Goal: Information Seeking & Learning: Learn about a topic

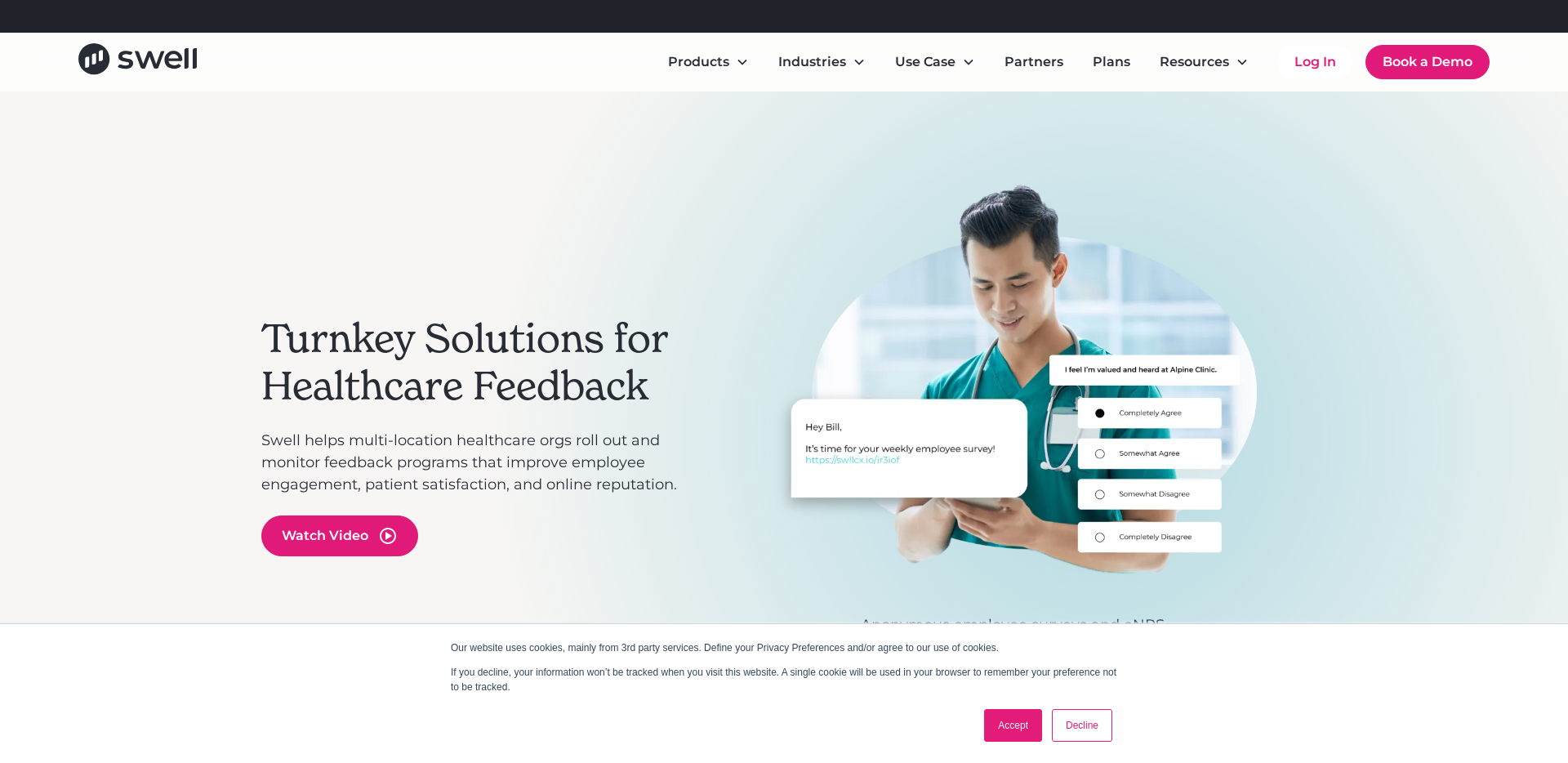
click at [1022, 726] on link "Accept" at bounding box center [1014, 725] width 58 height 33
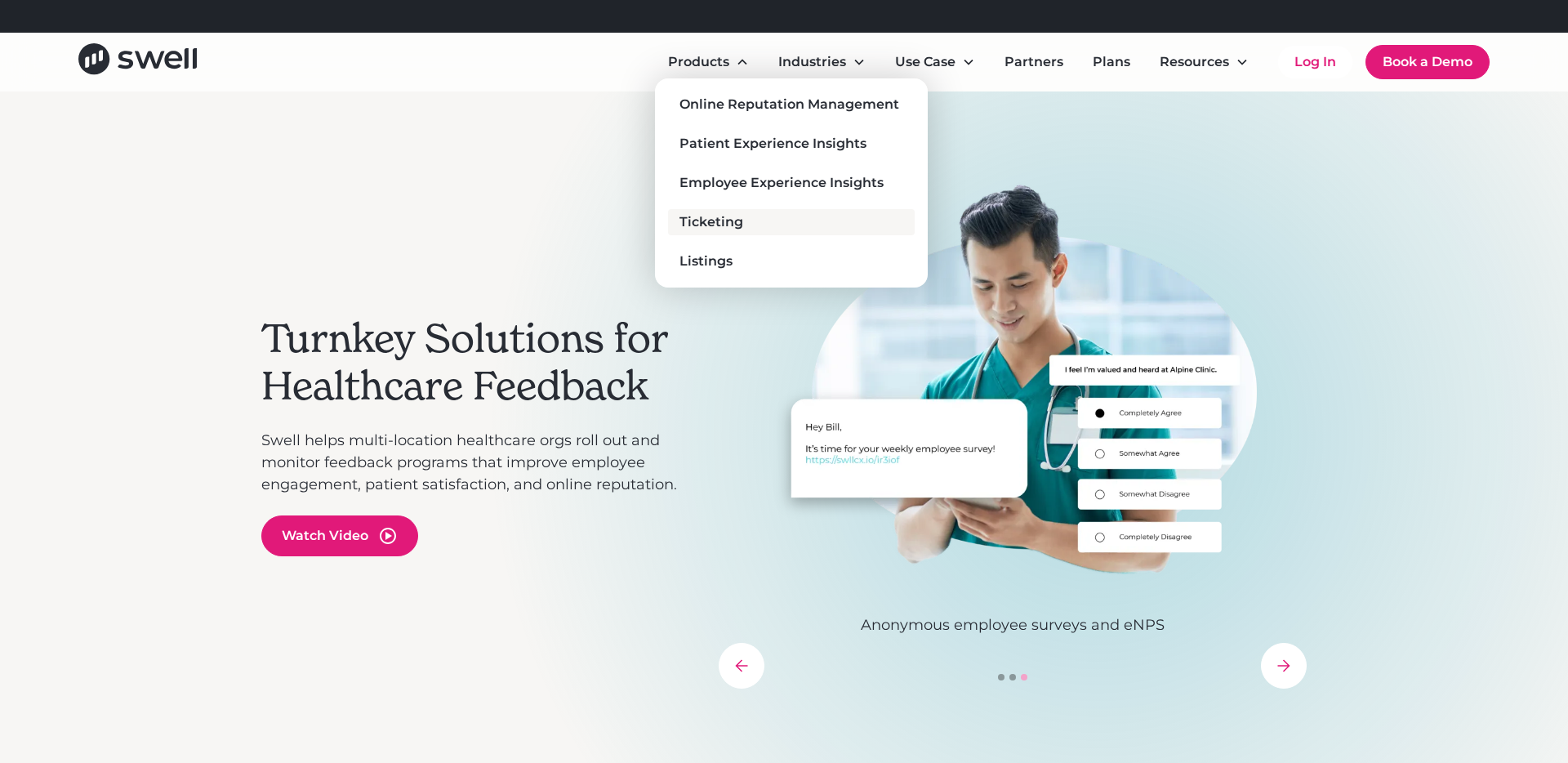
scroll to position [18, 0]
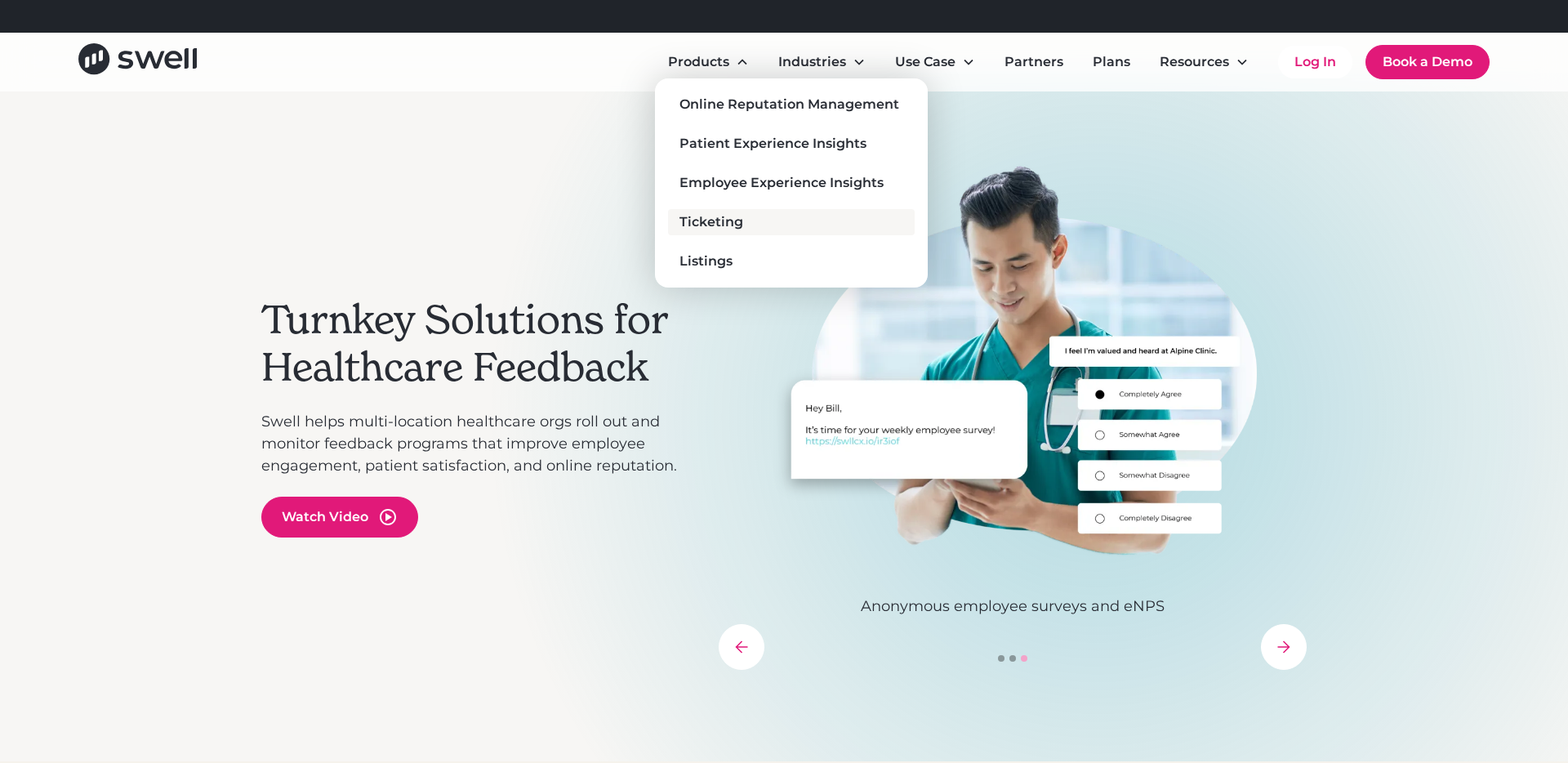
click at [720, 222] on div "Ticketing" at bounding box center [711, 222] width 63 height 19
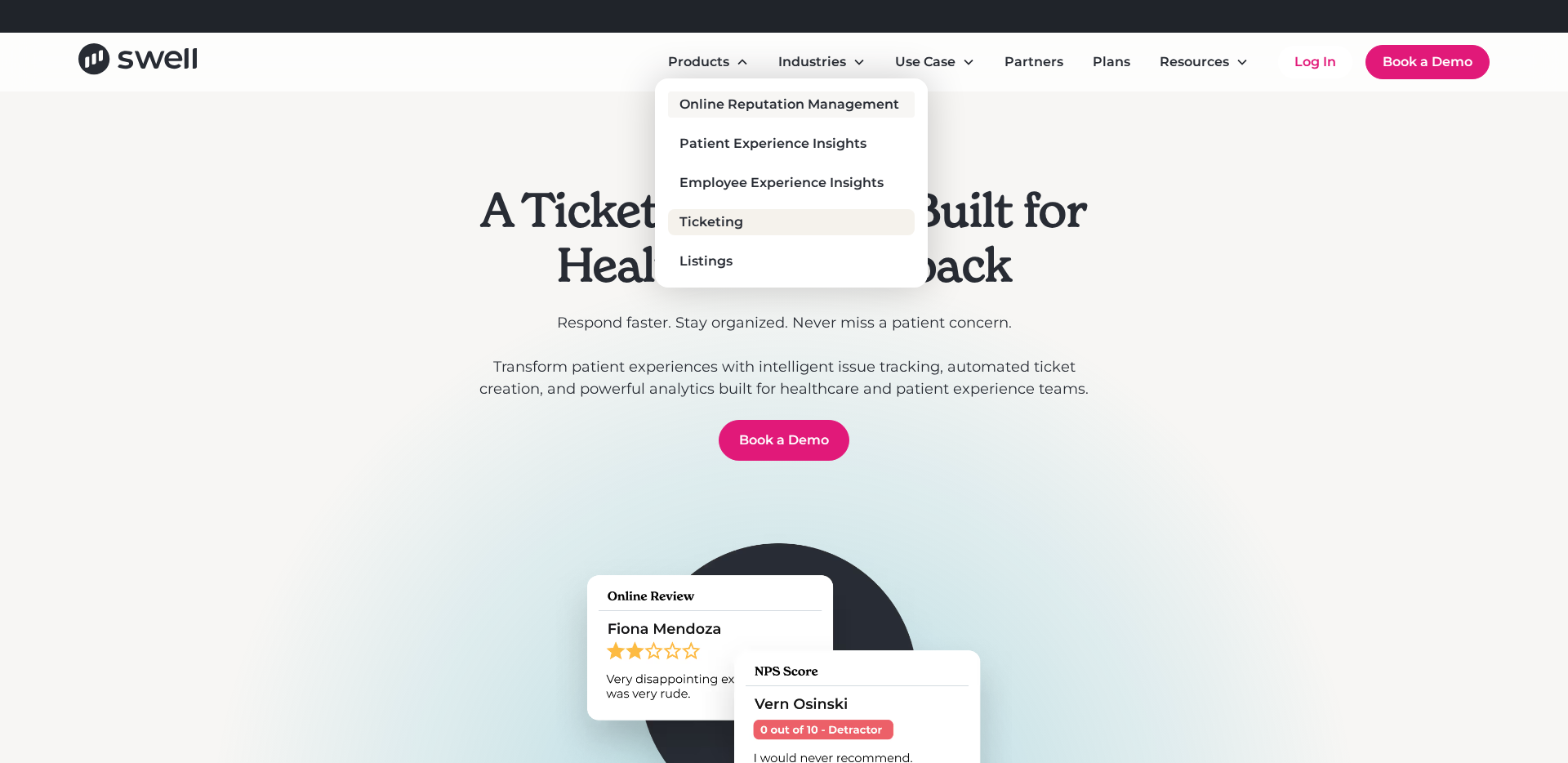
click at [723, 108] on div "Online Reputation Management" at bounding box center [789, 105] width 220 height 19
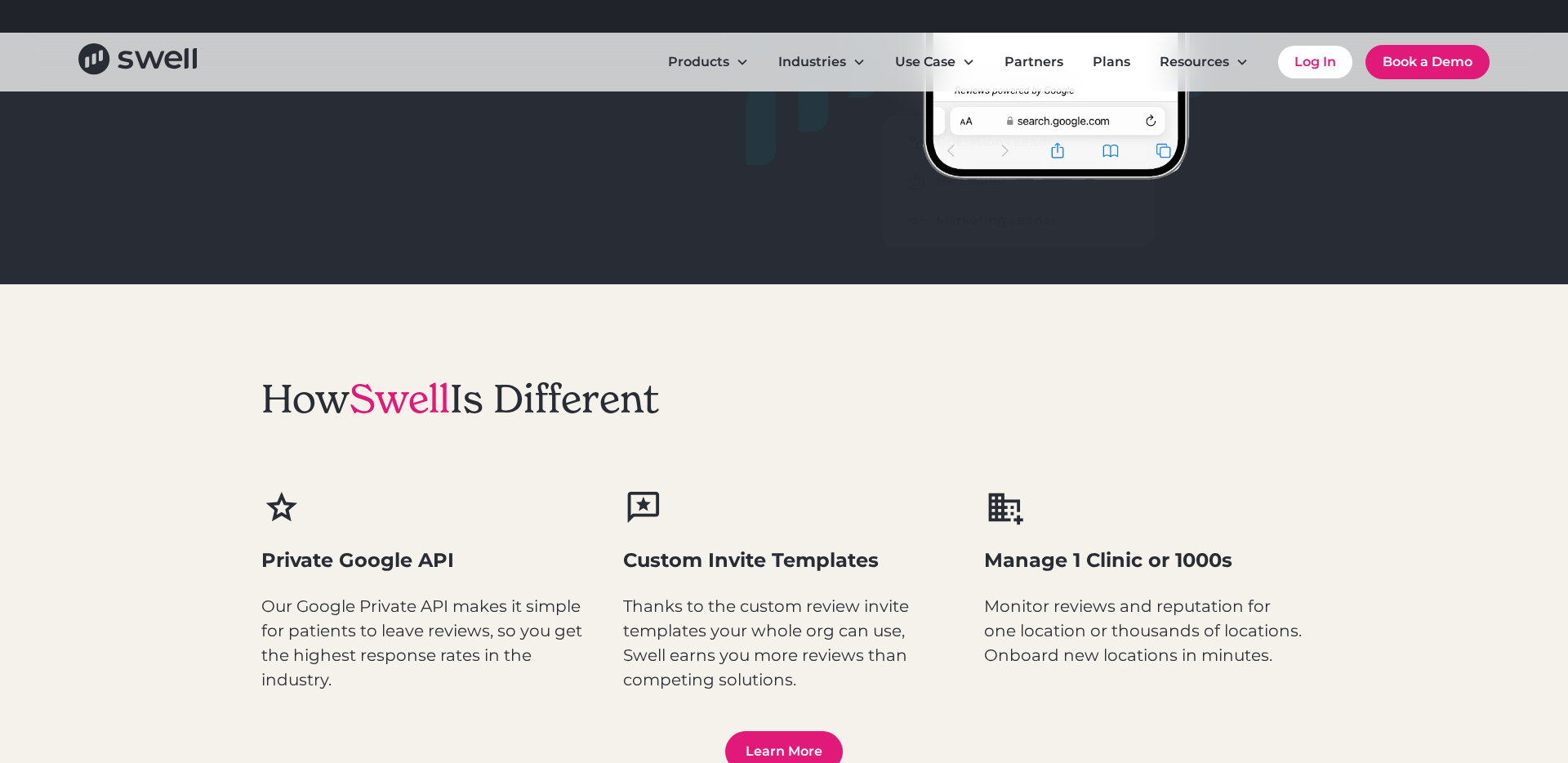
scroll to position [1787, 0]
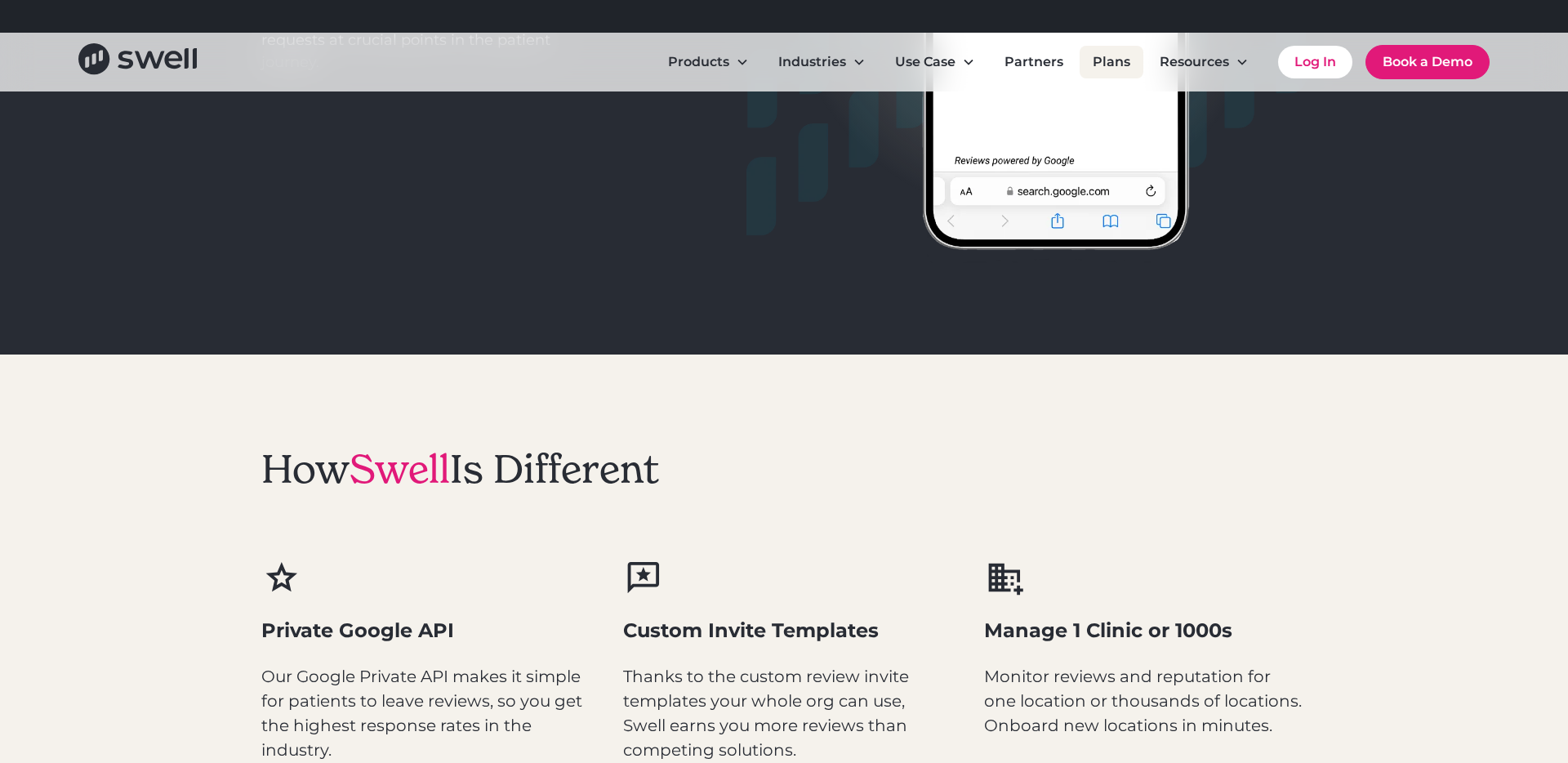
click at [1118, 62] on link "Plans" at bounding box center [1111, 62] width 63 height 33
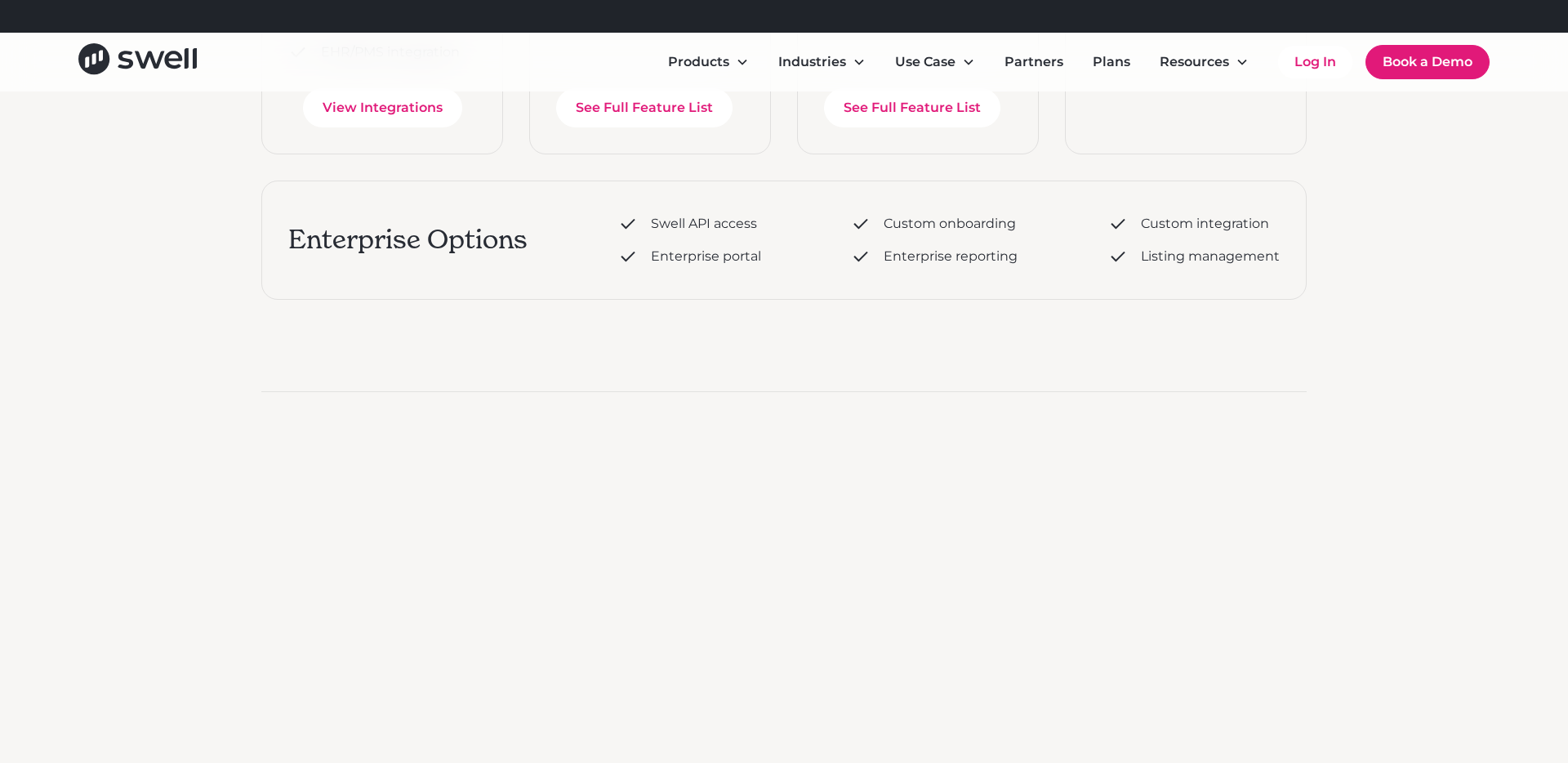
scroll to position [1208, 0]
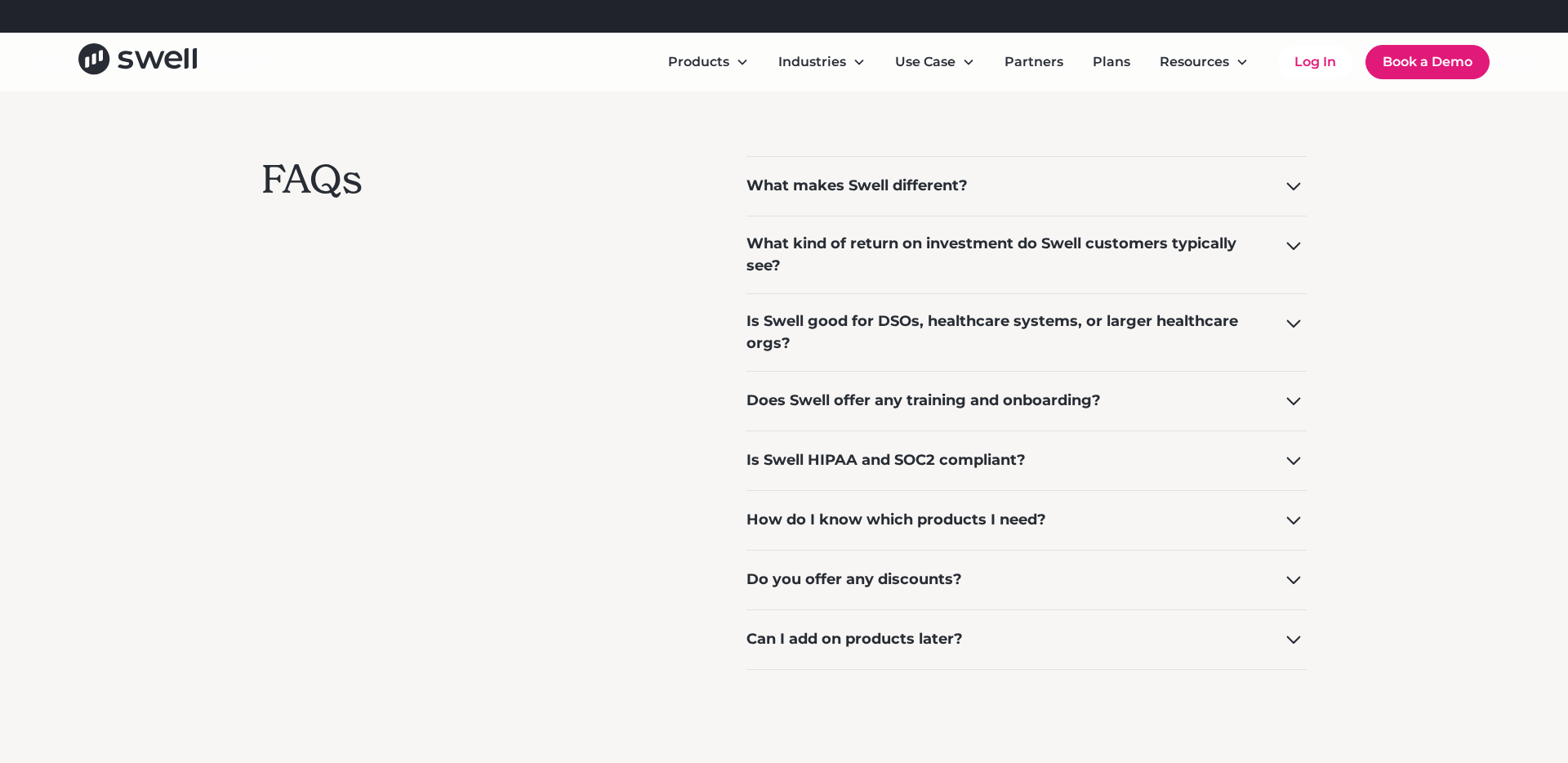
click at [911, 190] on div "What makes Swell different?" at bounding box center [857, 186] width 222 height 22
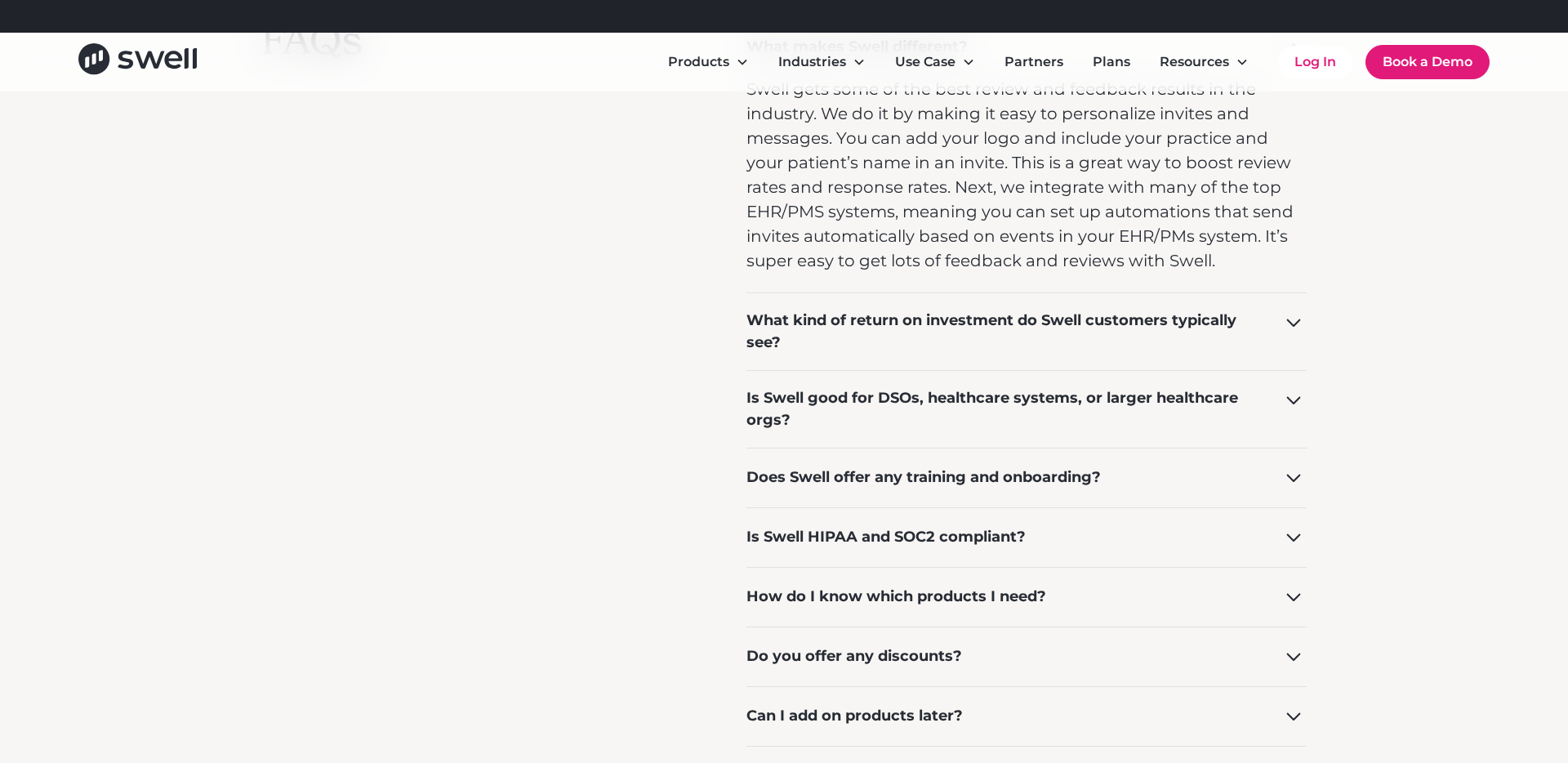
scroll to position [1373, 0]
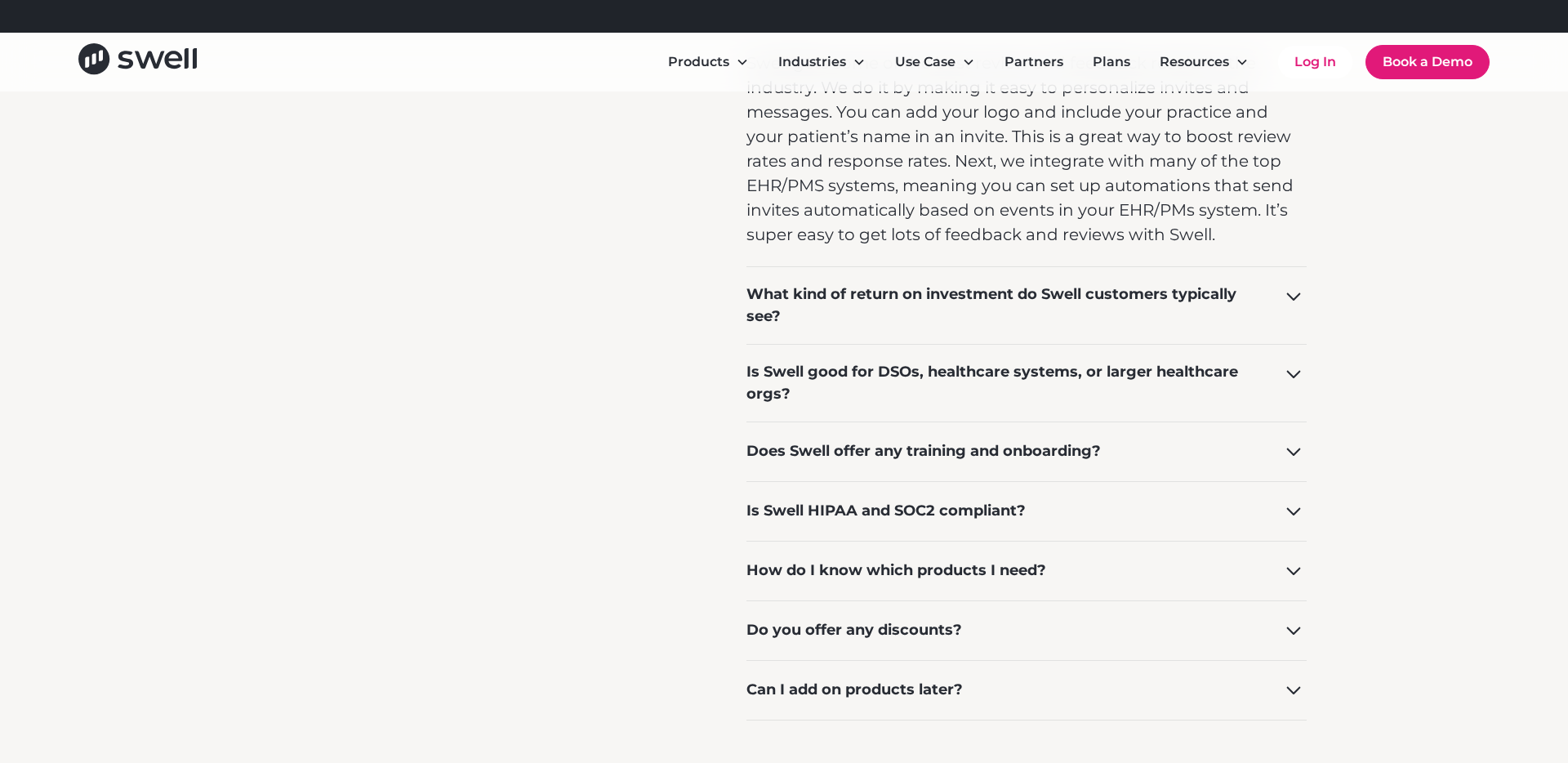
click at [922, 309] on div "What kind of return on investment do Swell customers typically see?" at bounding box center [1003, 305] width 515 height 44
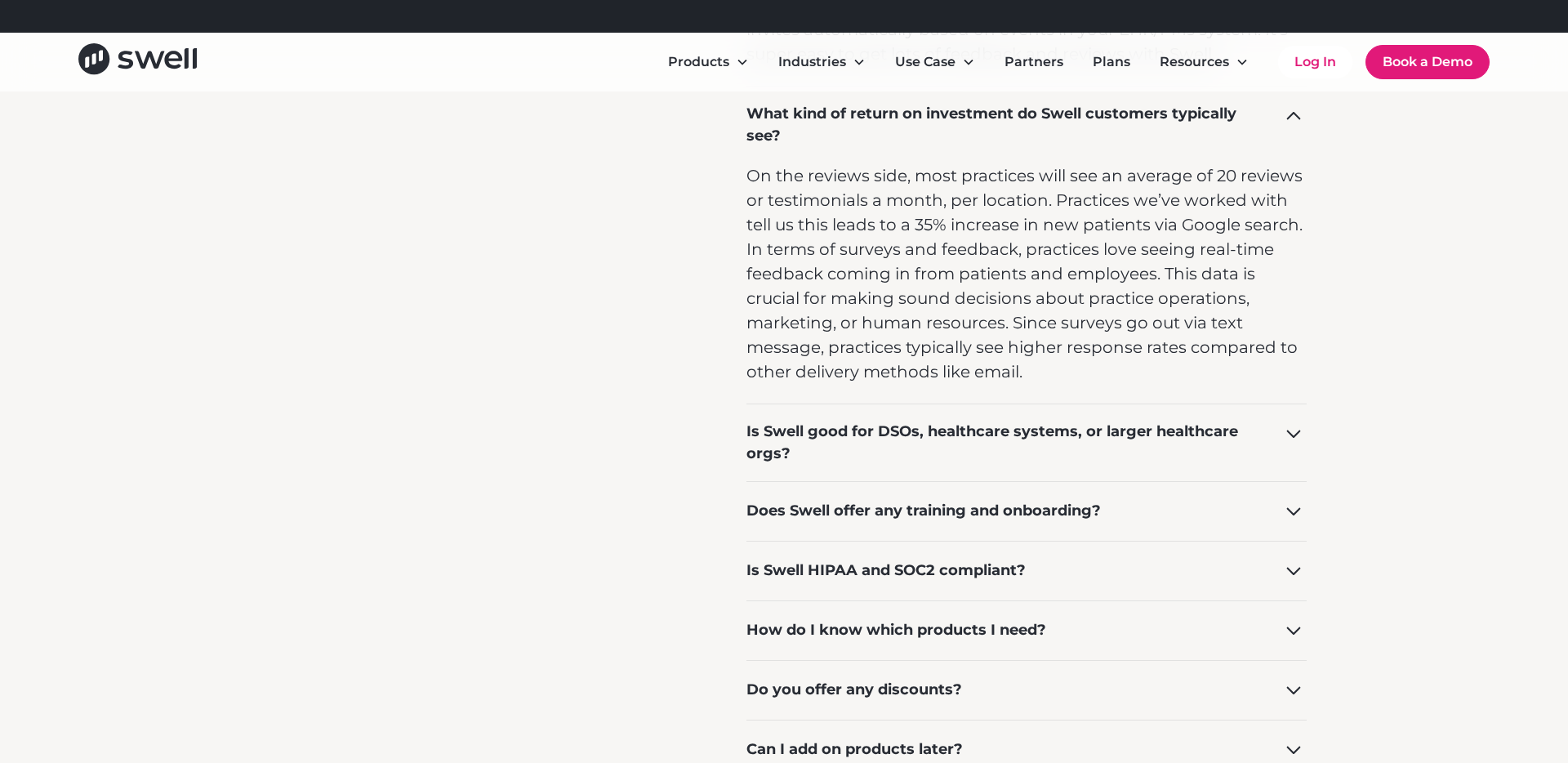
scroll to position [1573, 0]
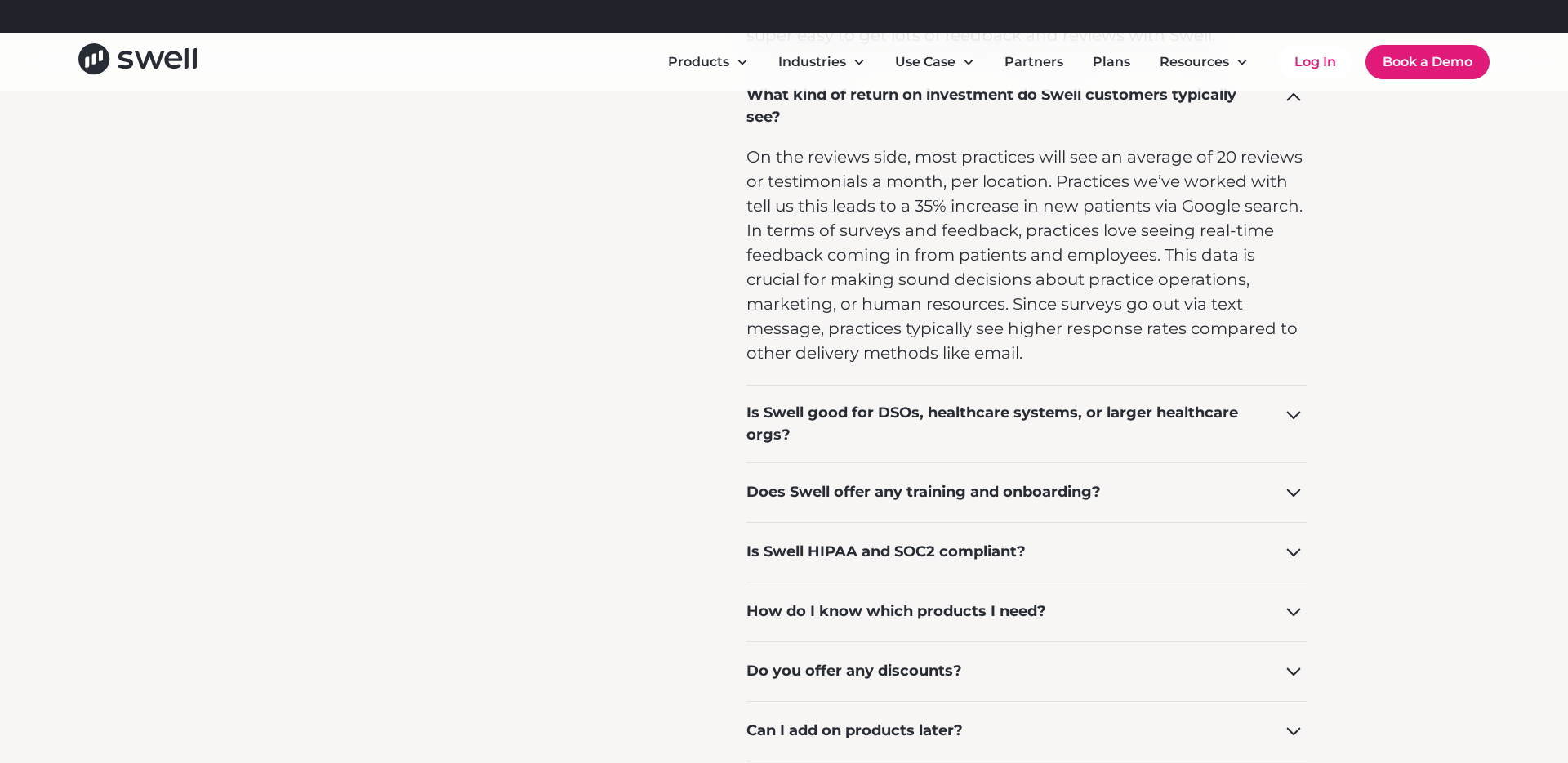
click at [949, 418] on div "Is Swell good for DSOs, healthcare systems, or larger healthcare orgs?" at bounding box center [1003, 424] width 515 height 44
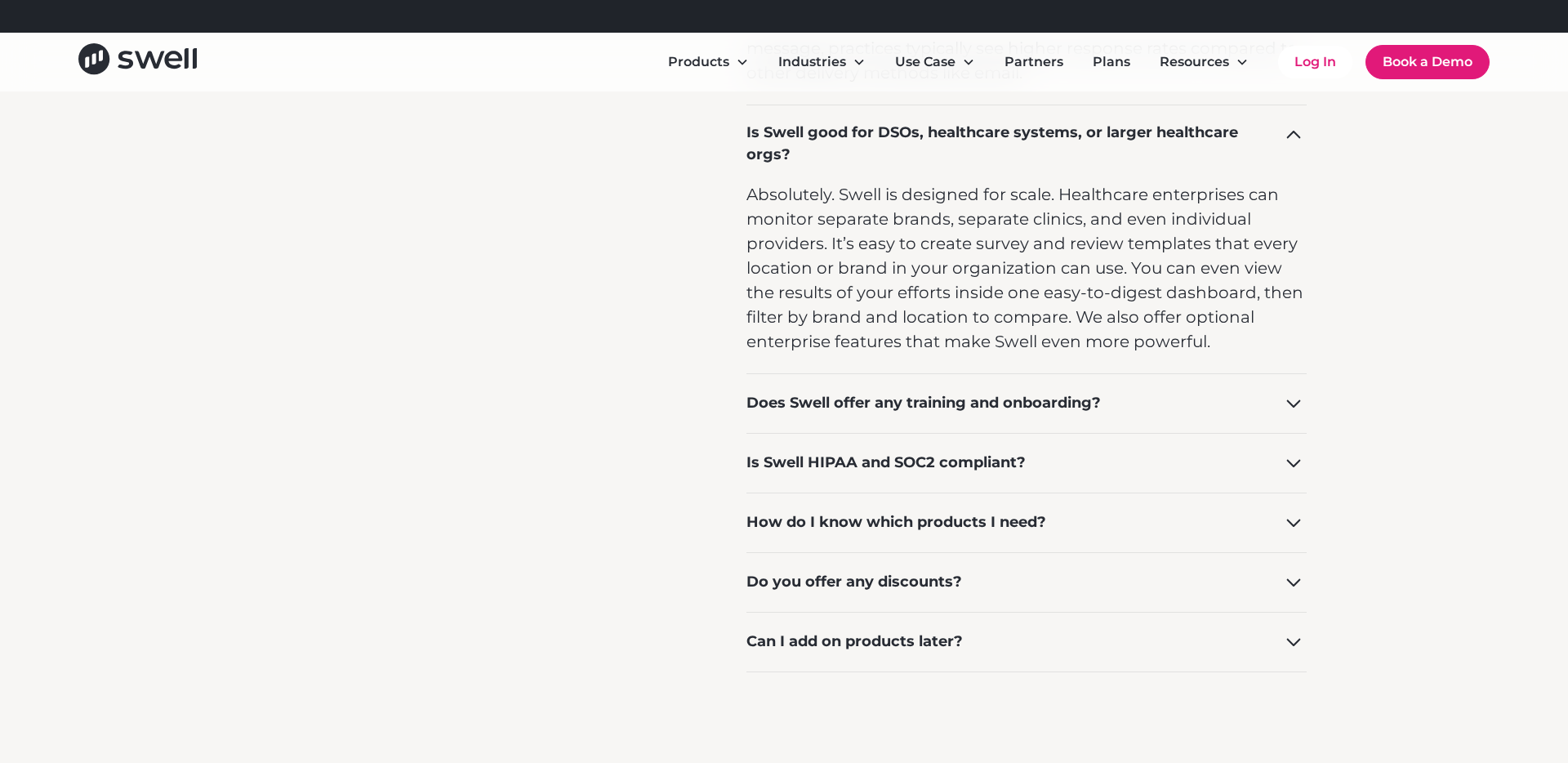
scroll to position [1857, 0]
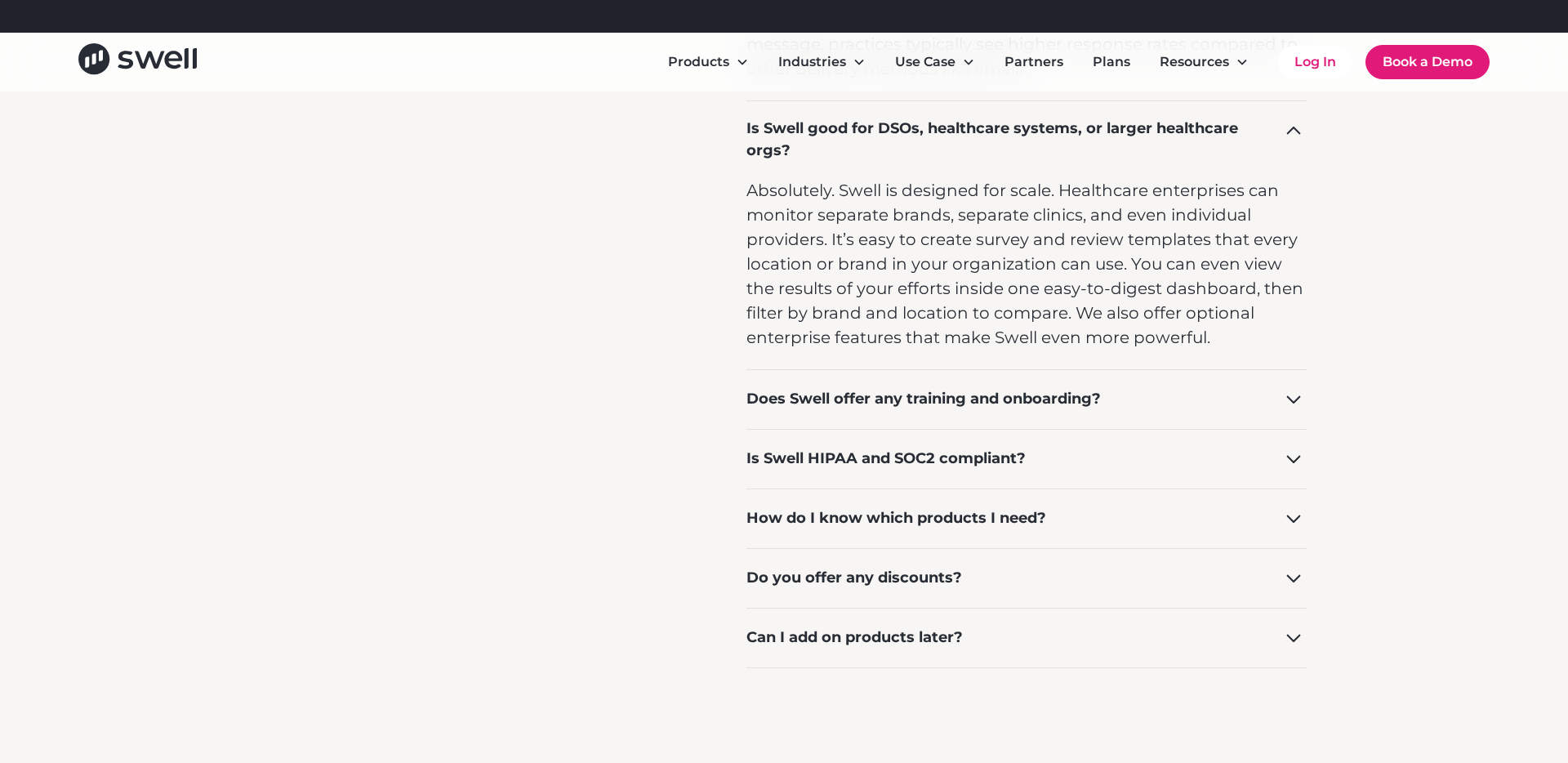
click at [920, 400] on div "Does Swell offer any training and onboarding?" at bounding box center [923, 399] width 355 height 22
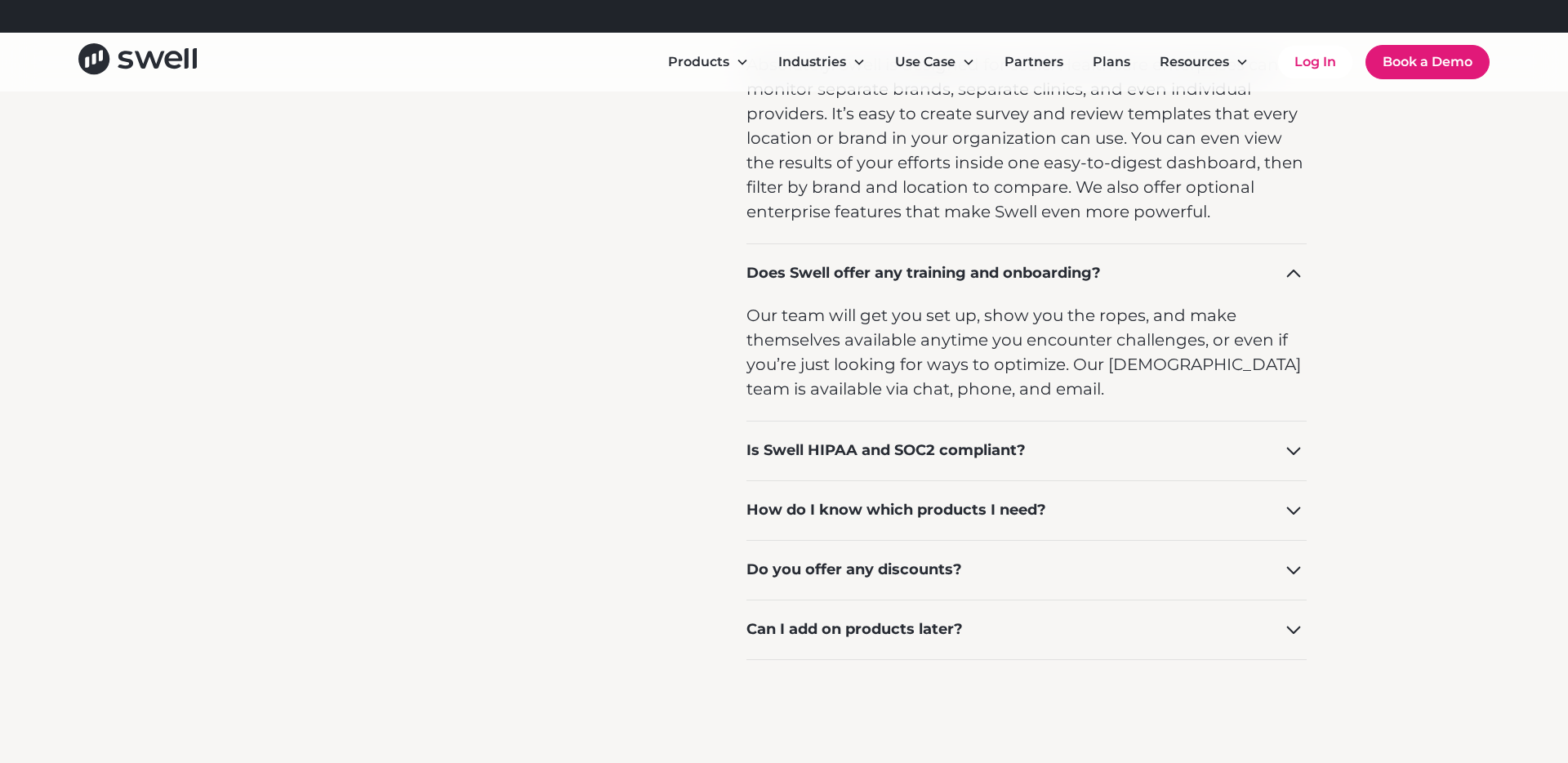
scroll to position [1988, 0]
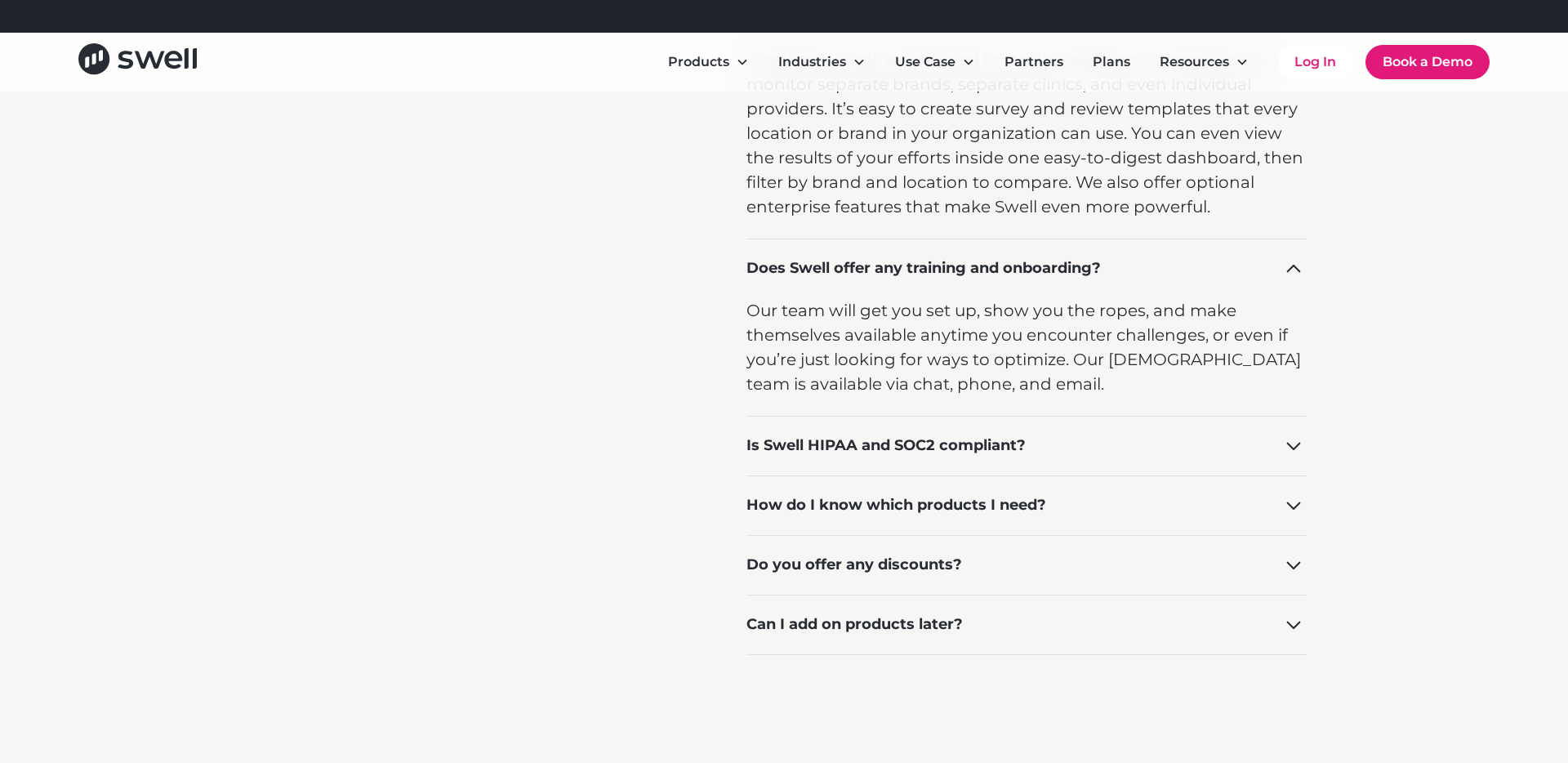
click at [1053, 499] on div "How do I know which products I need?" at bounding box center [1026, 505] width 561 height 60
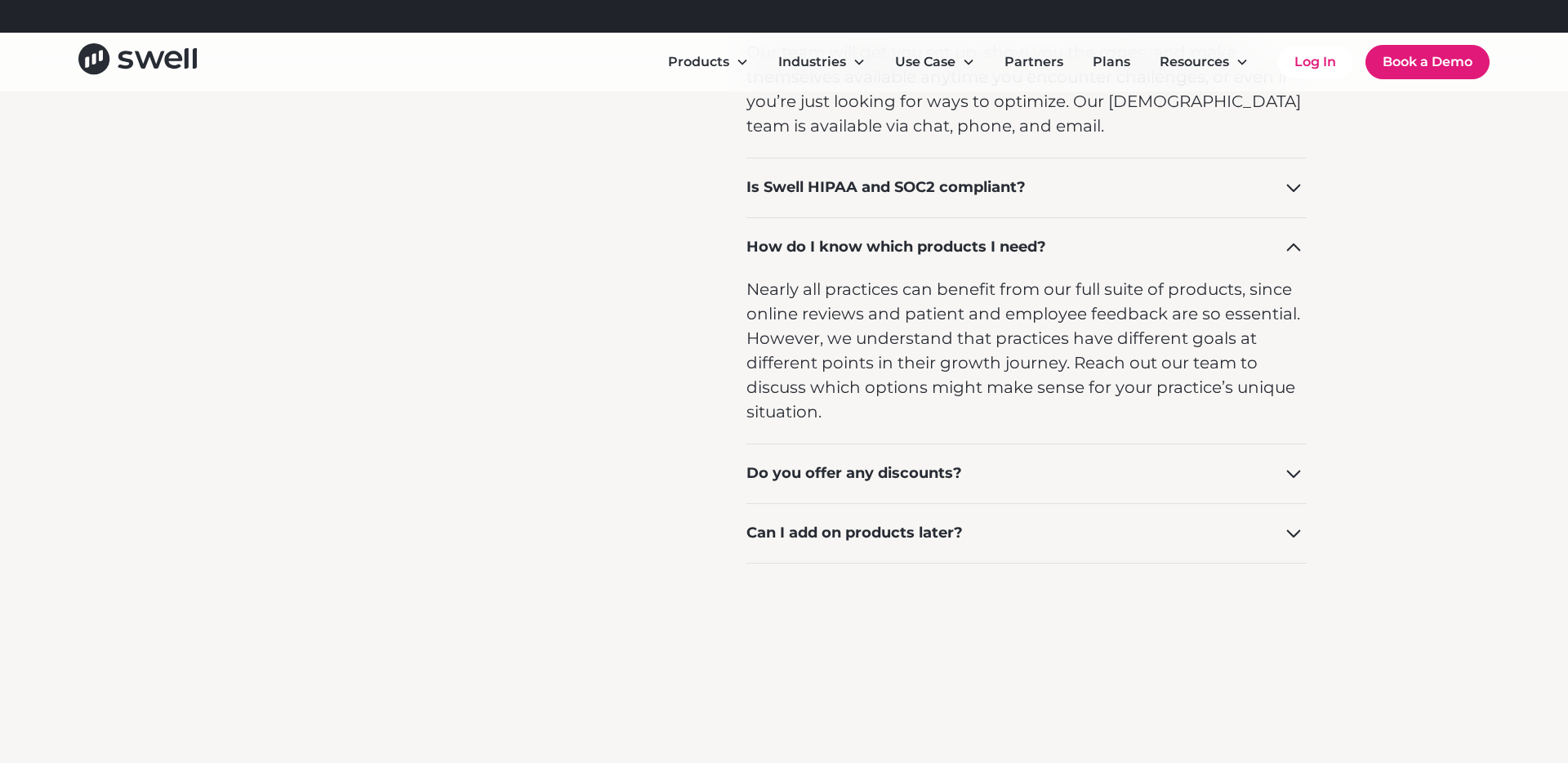
scroll to position [2250, 0]
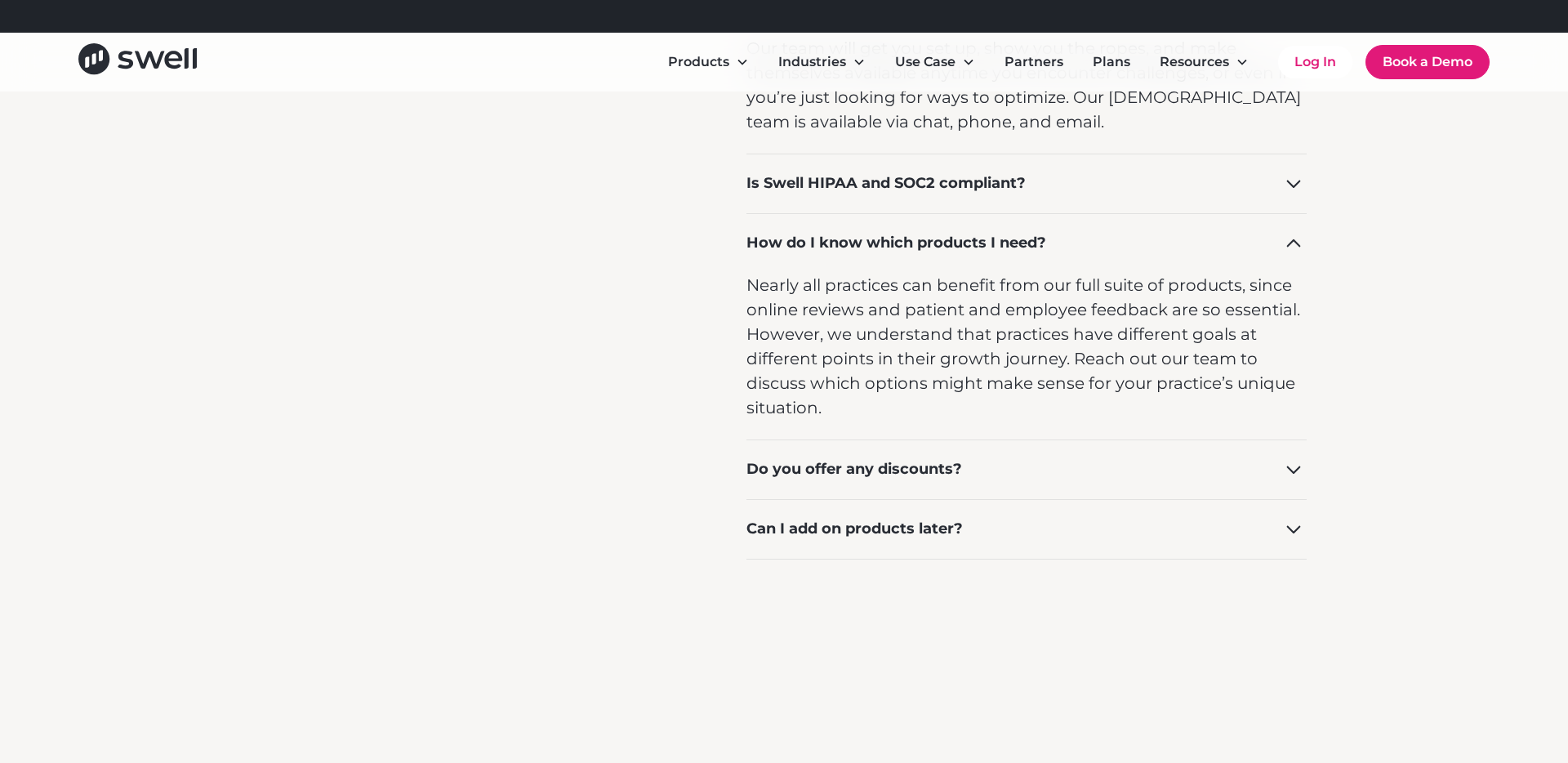
click at [974, 476] on div "Do you offer any discounts?" at bounding box center [1026, 469] width 561 height 60
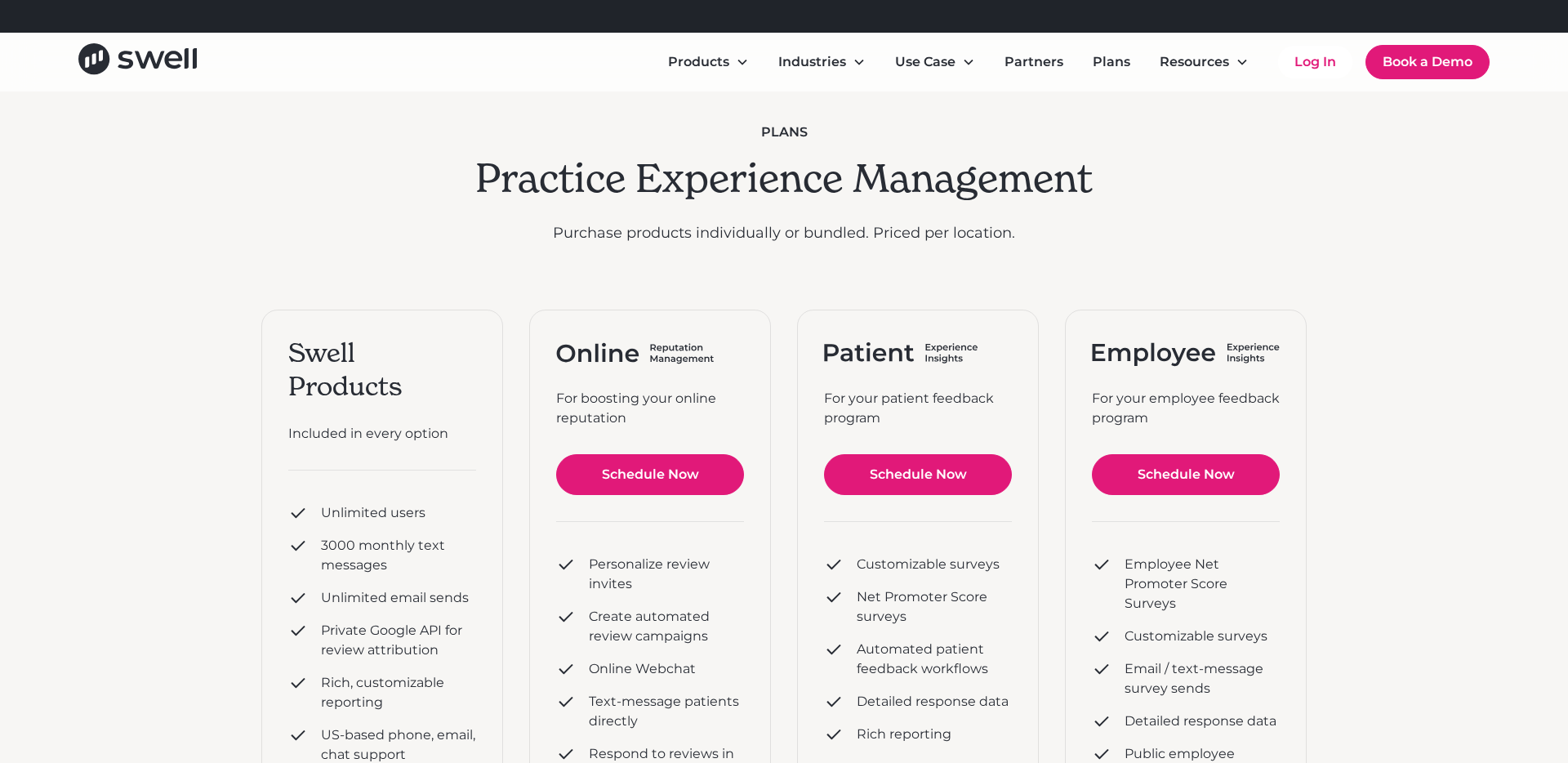
scroll to position [0, 0]
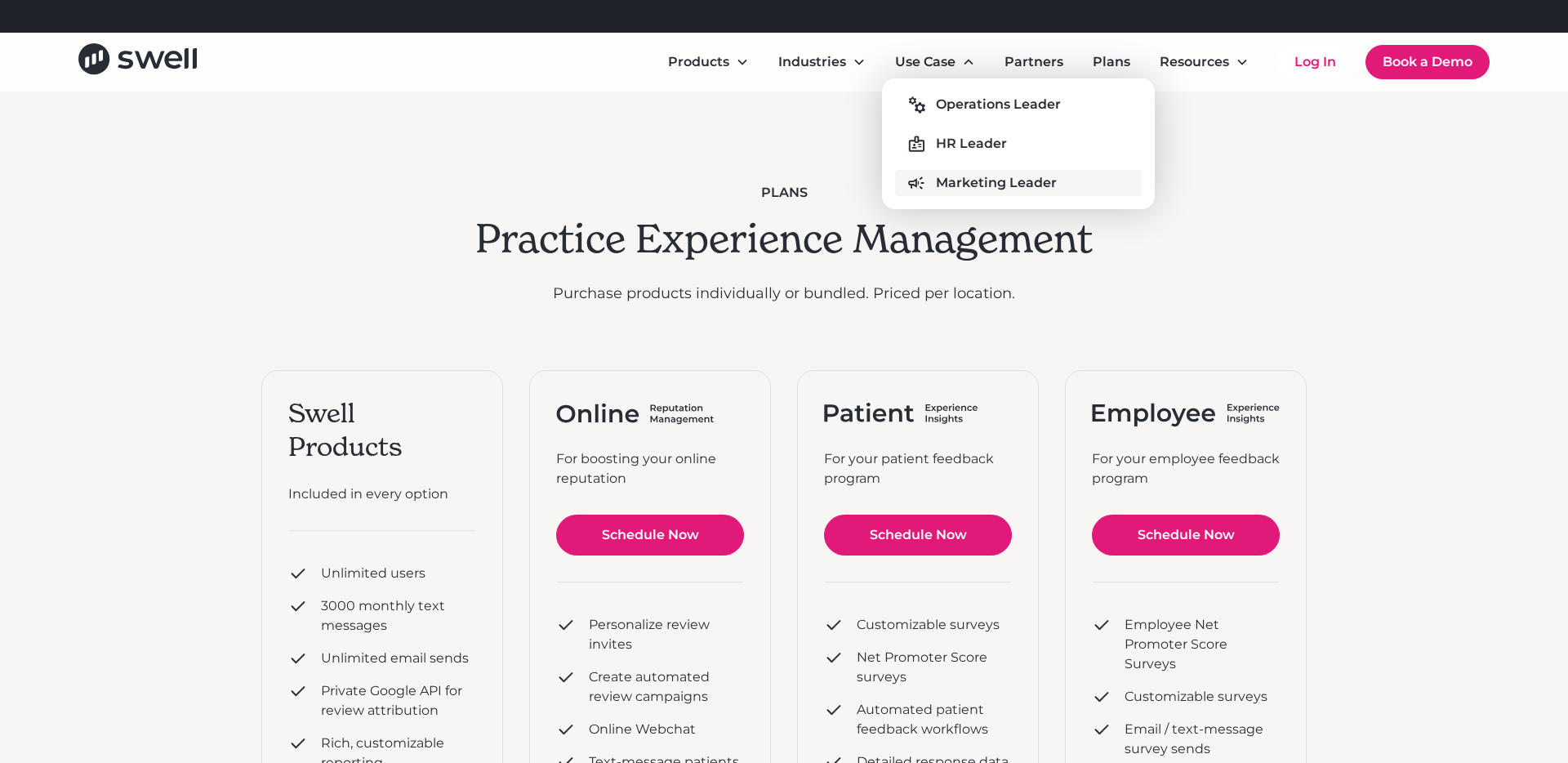
click at [1001, 180] on div "Marketing Leader" at bounding box center [996, 183] width 121 height 19
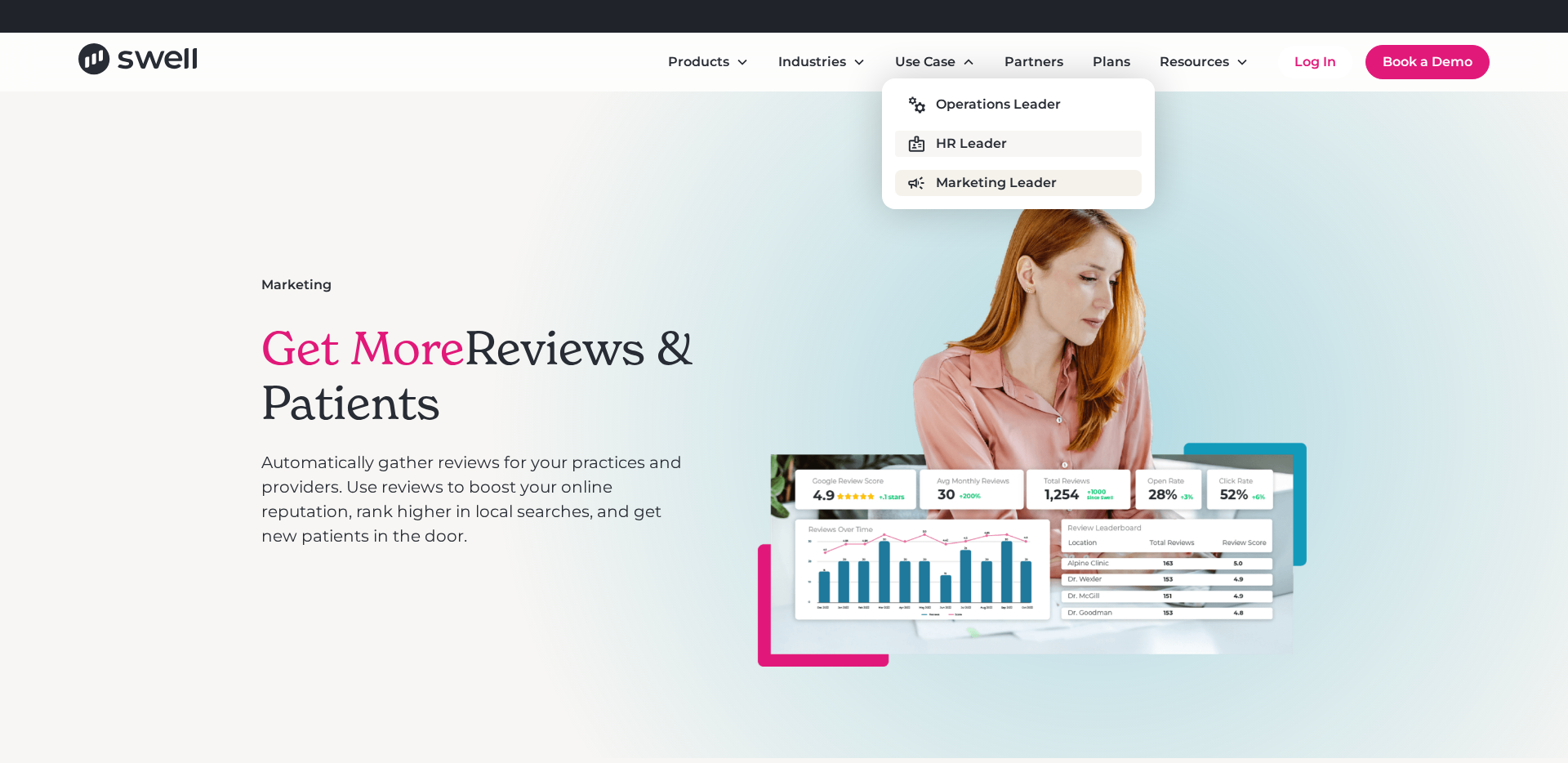
click at [985, 150] on div "HR Leader" at bounding box center [971, 143] width 71 height 19
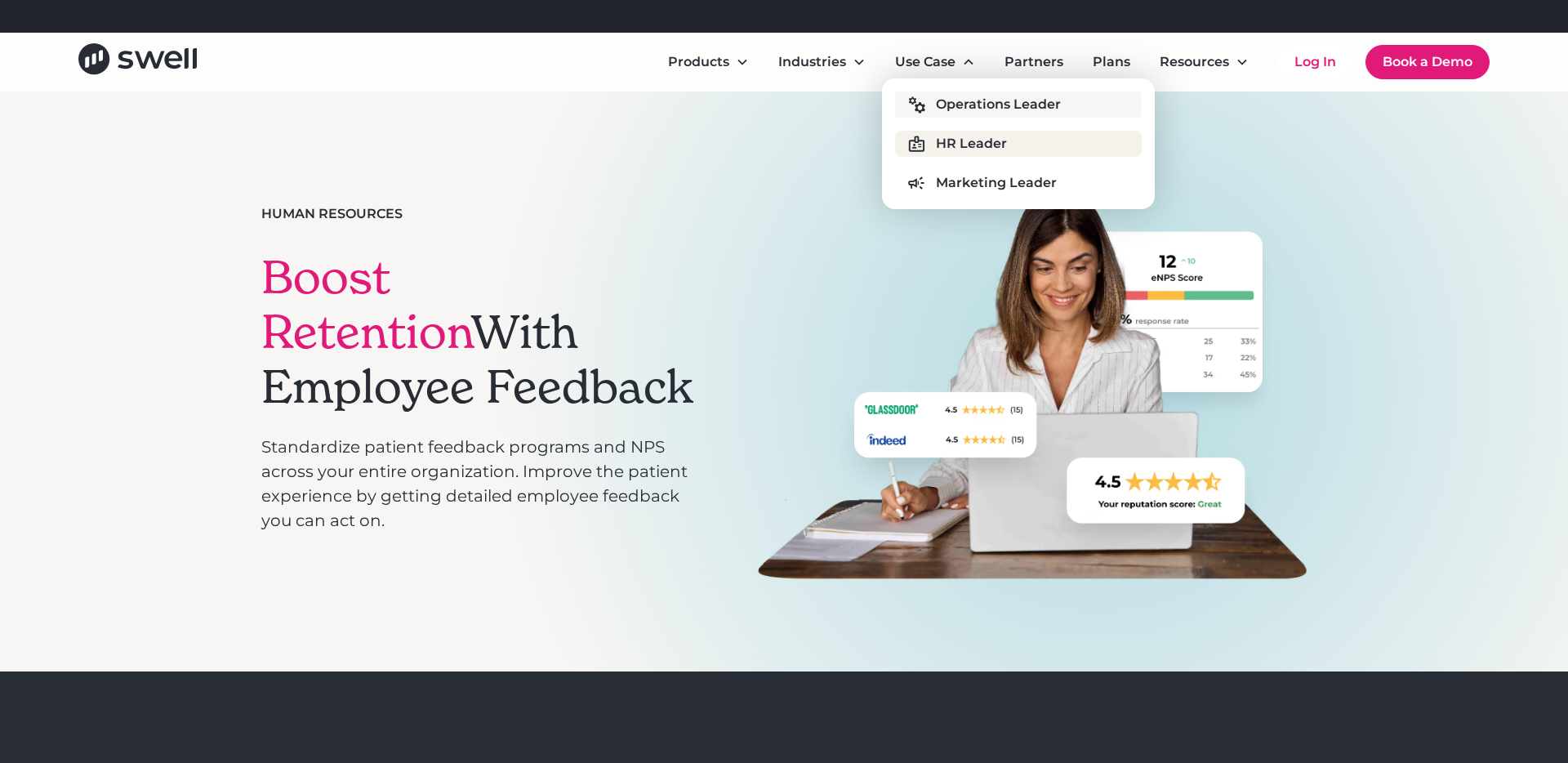
click at [949, 108] on div "Operations Leader" at bounding box center [999, 105] width 125 height 19
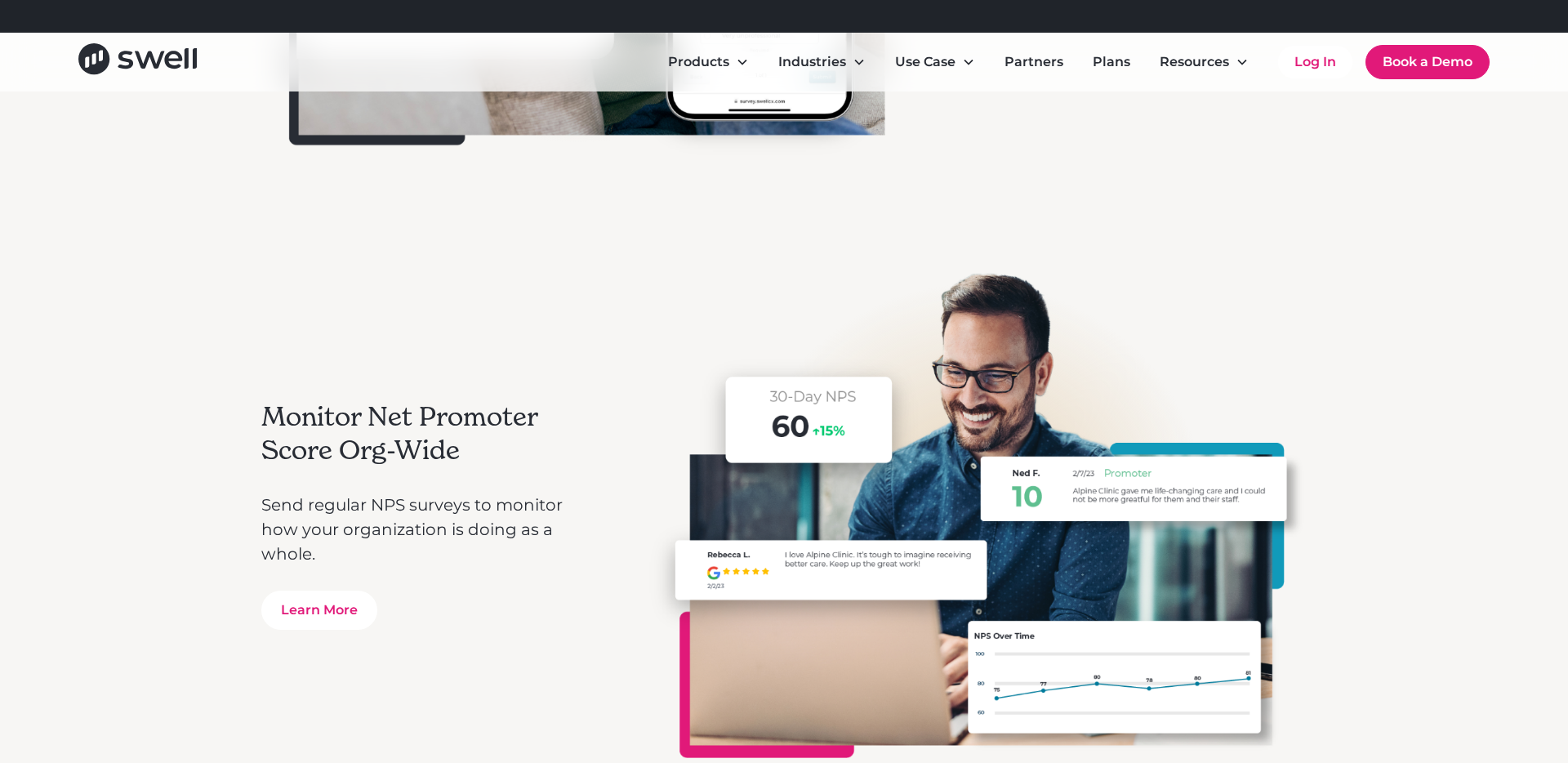
scroll to position [2725, 0]
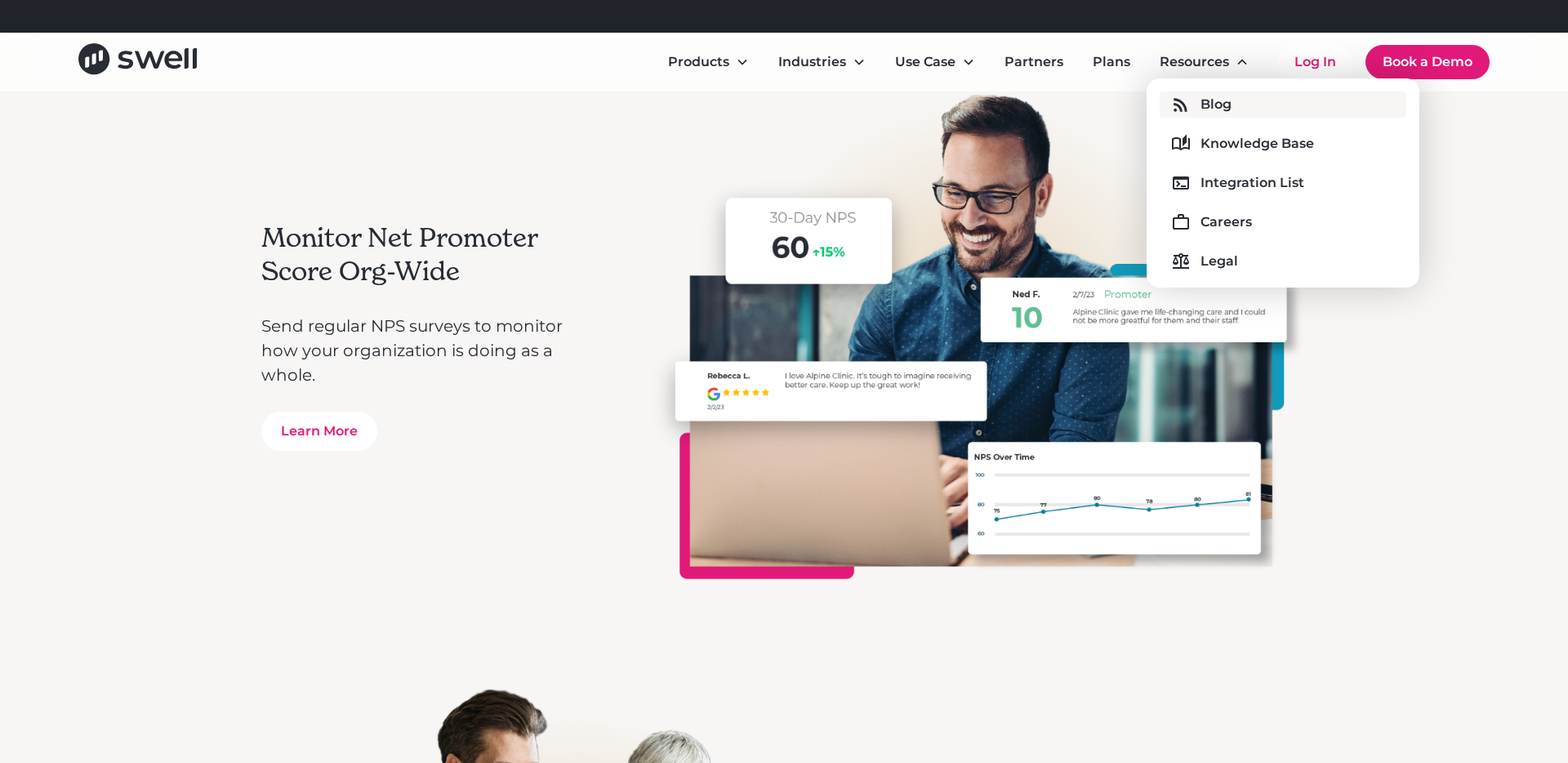
click at [1204, 117] on link "Blog" at bounding box center [1283, 105] width 246 height 26
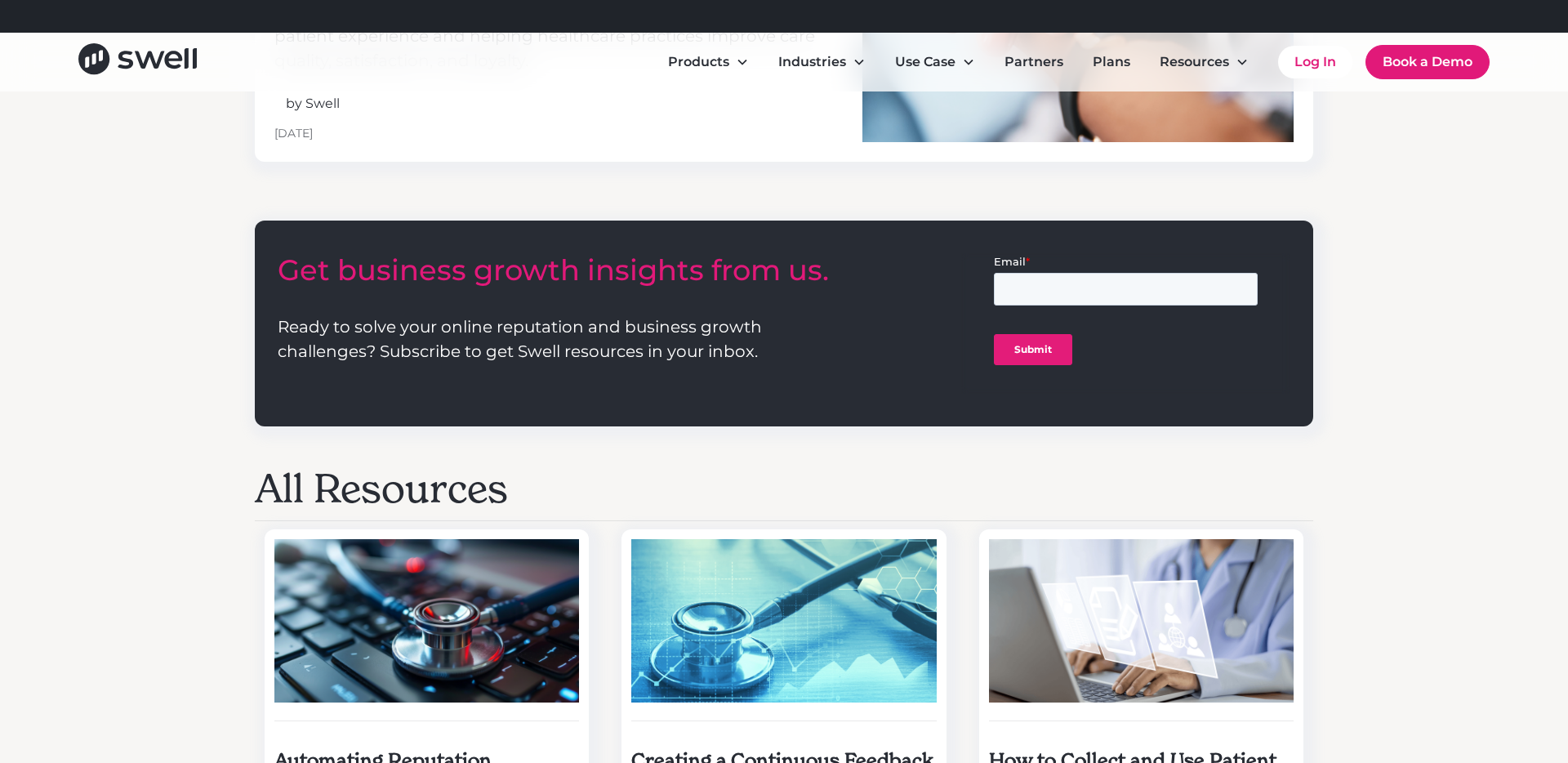
scroll to position [929, 0]
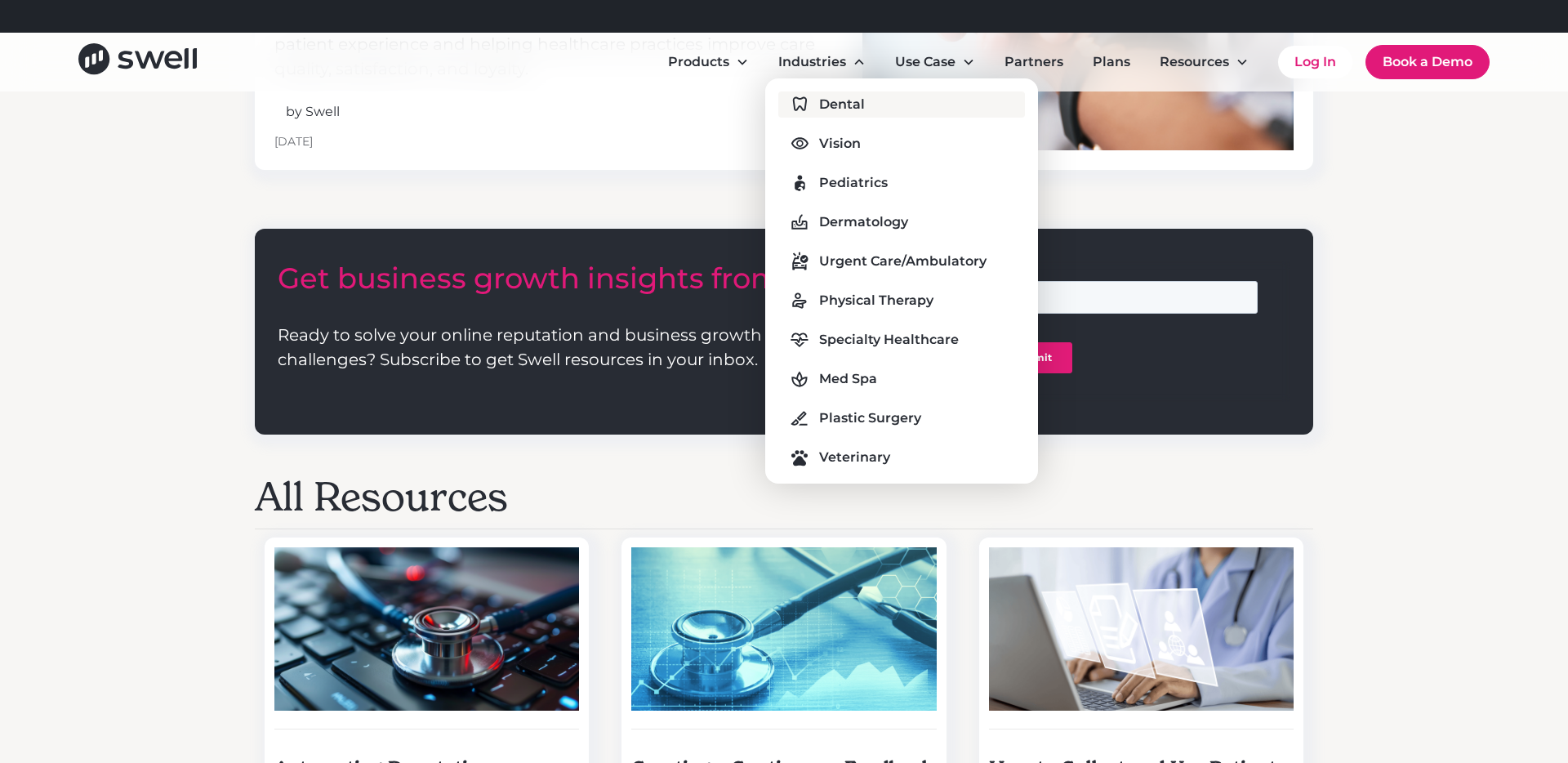
click at [857, 105] on div "Dental" at bounding box center [842, 105] width 46 height 19
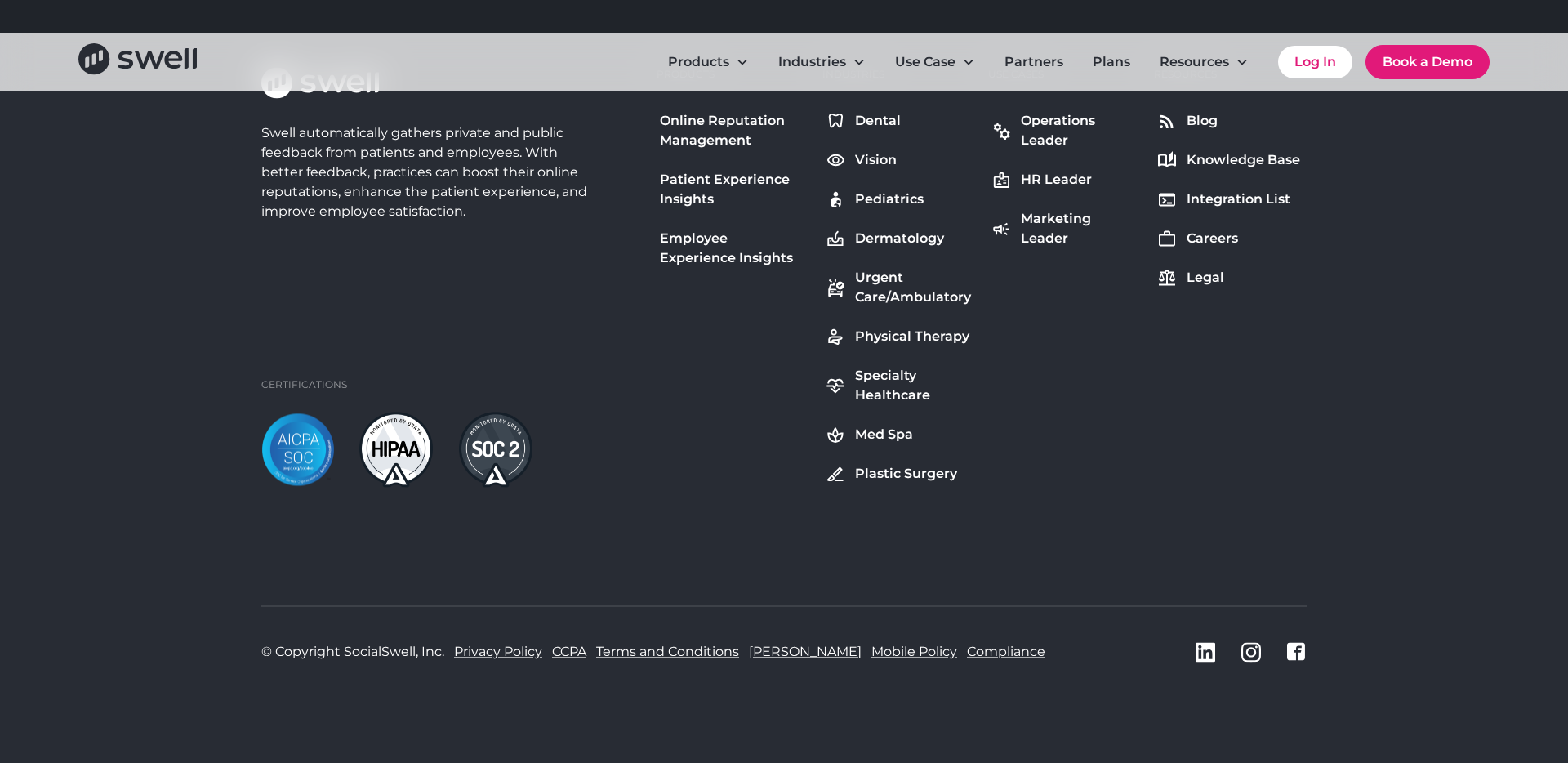
scroll to position [6471, 0]
